Goal: Navigation & Orientation: Find specific page/section

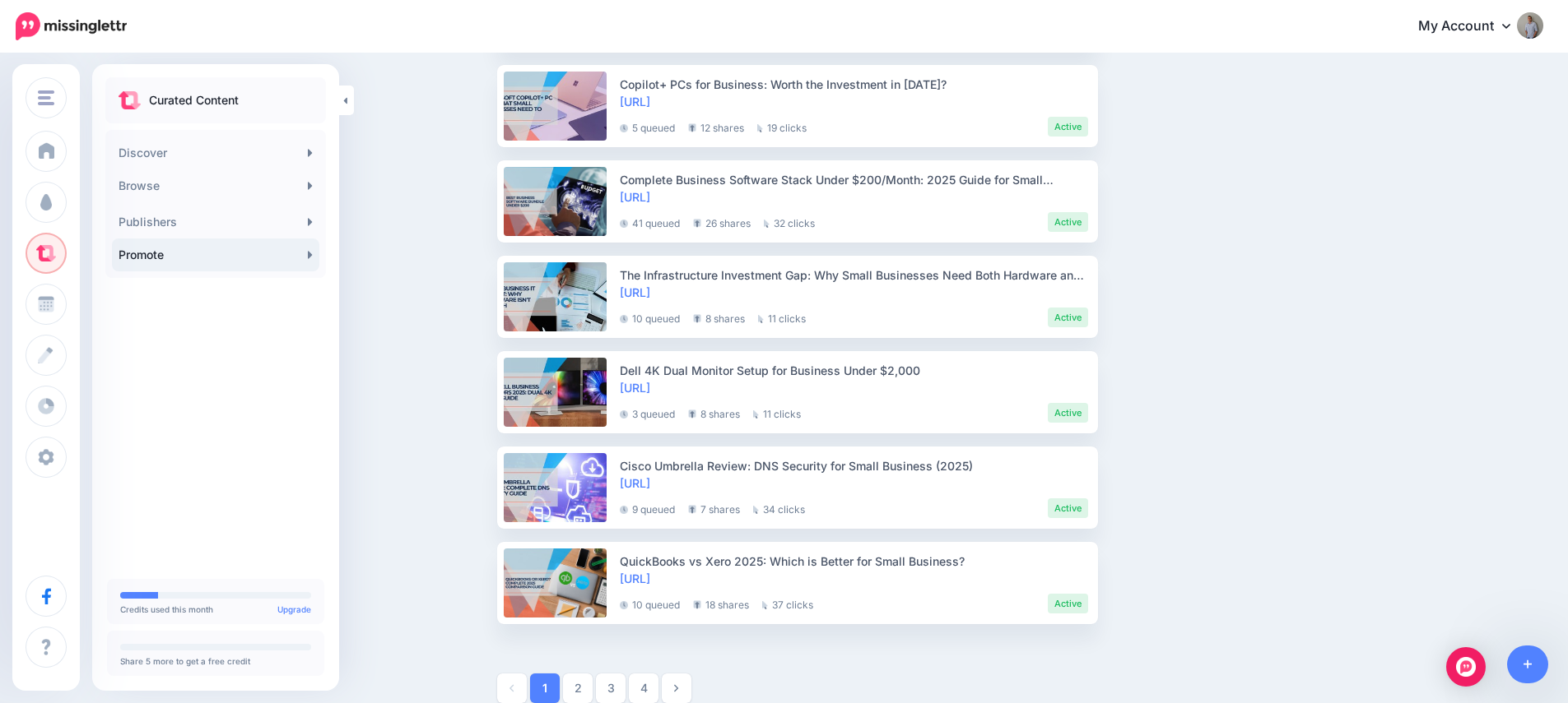
scroll to position [2114, 0]
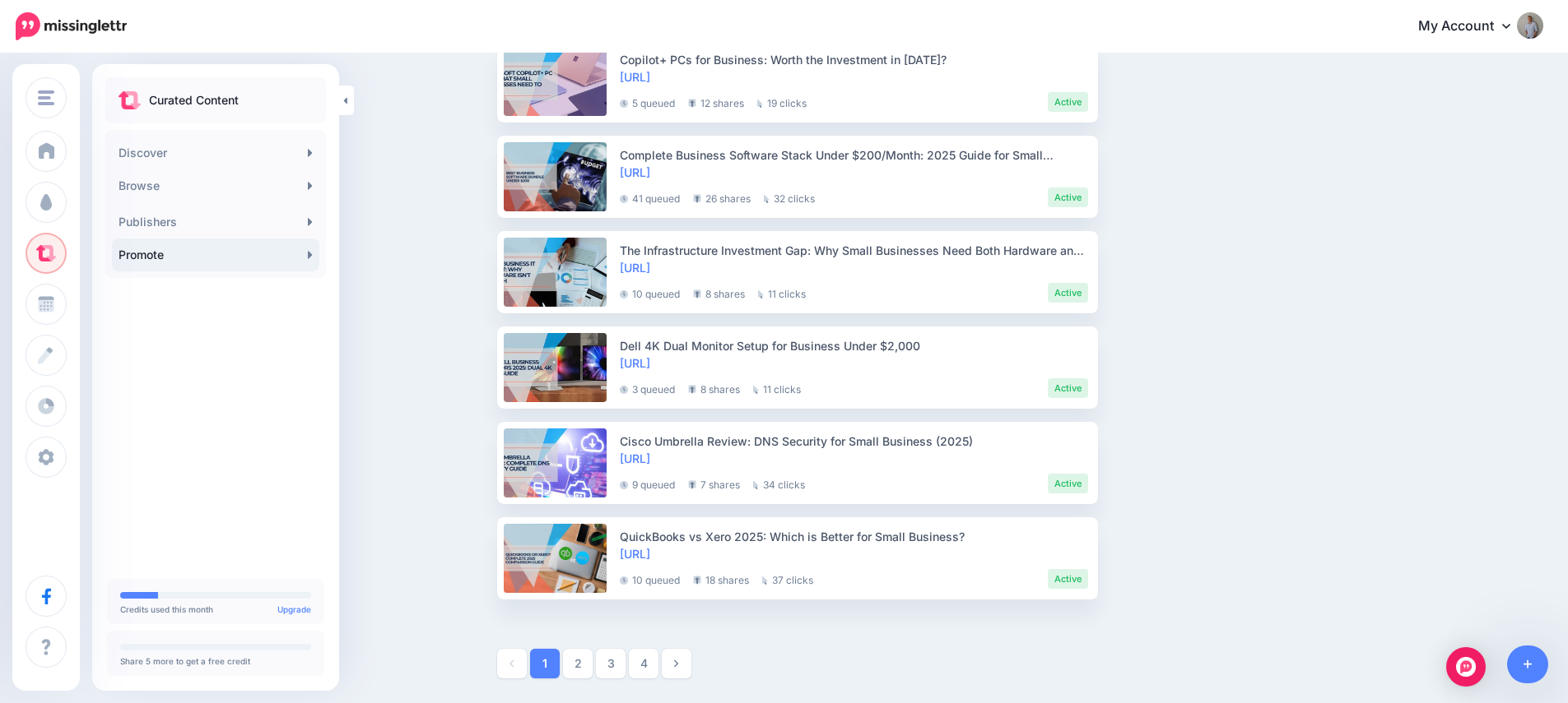
click at [36, 25] on img at bounding box center [71, 26] width 111 height 28
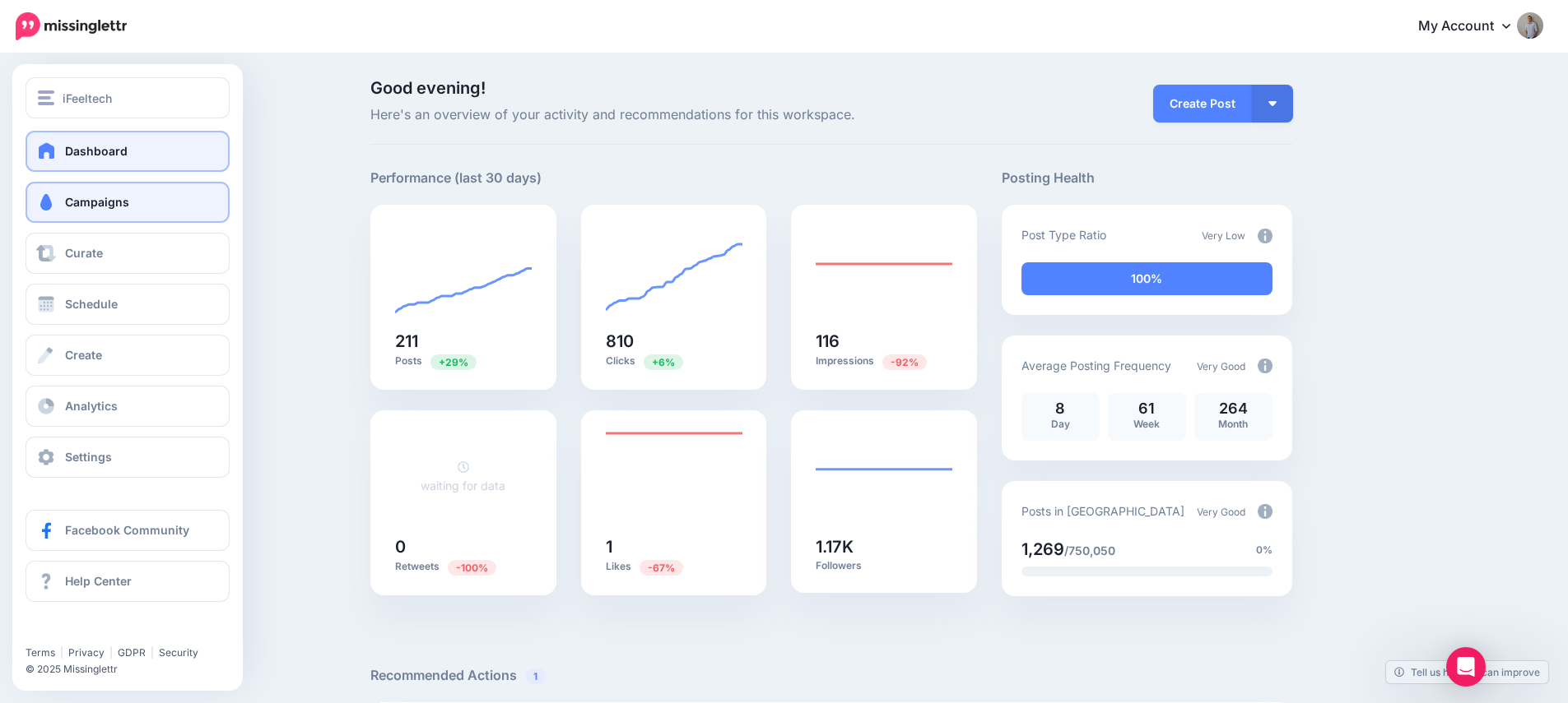
click at [71, 206] on span "Campaigns" at bounding box center [97, 202] width 64 height 14
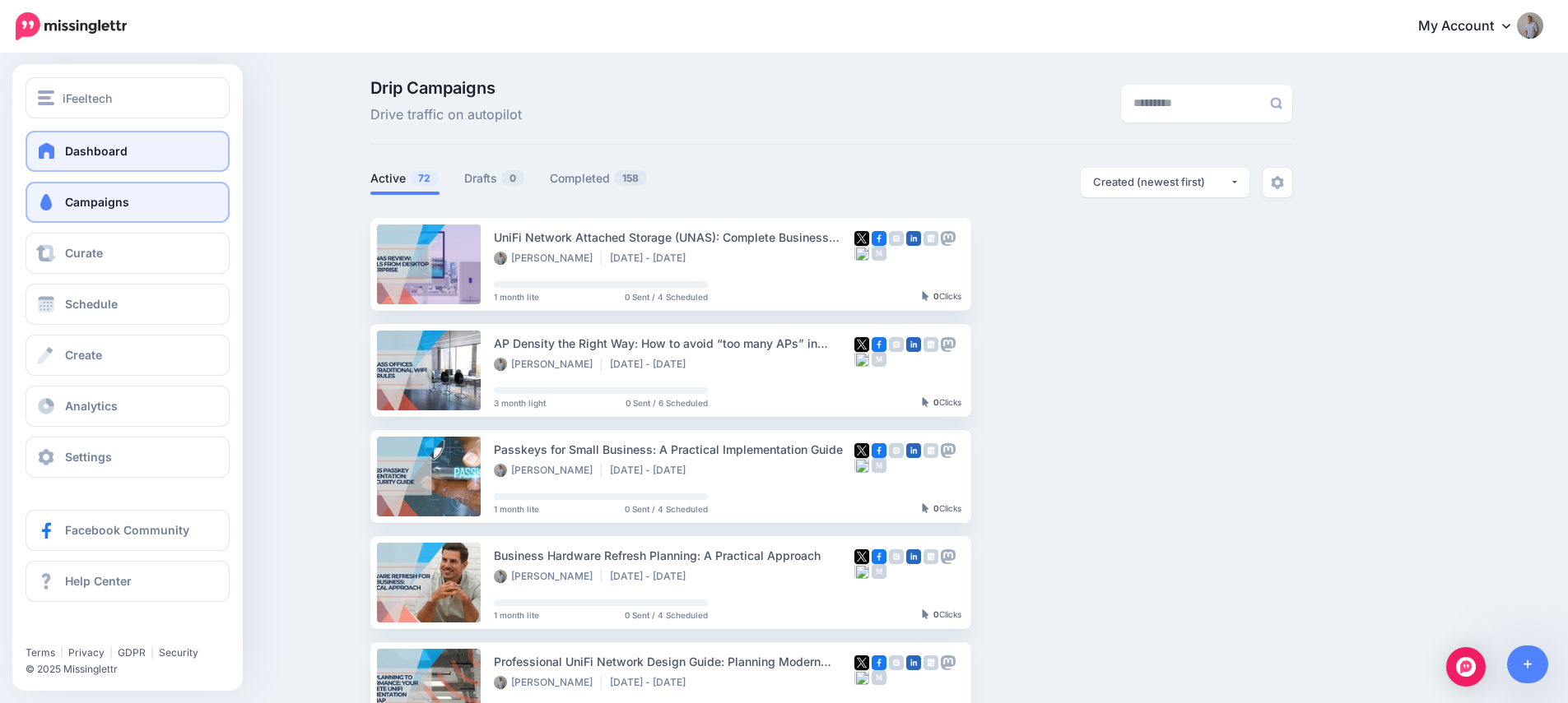
click at [69, 152] on span "Dashboard" at bounding box center [96, 151] width 63 height 14
